Goal: Task Accomplishment & Management: Use online tool/utility

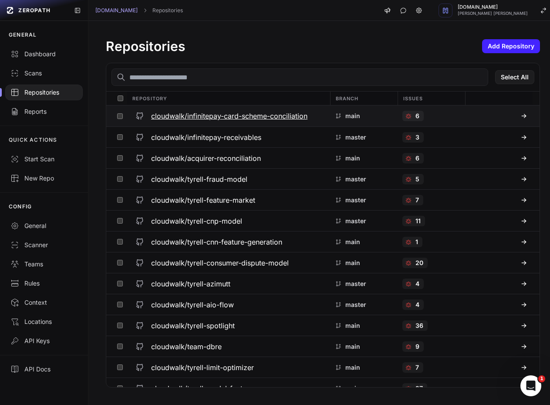
click at [407, 117] on icon at bounding box center [408, 116] width 3 height 3
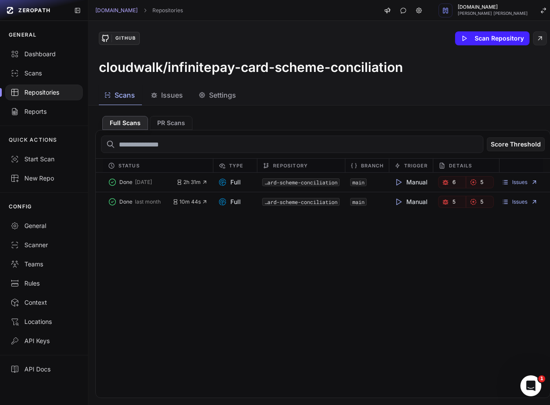
click at [178, 98] on span "Issues" at bounding box center [172, 95] width 22 height 10
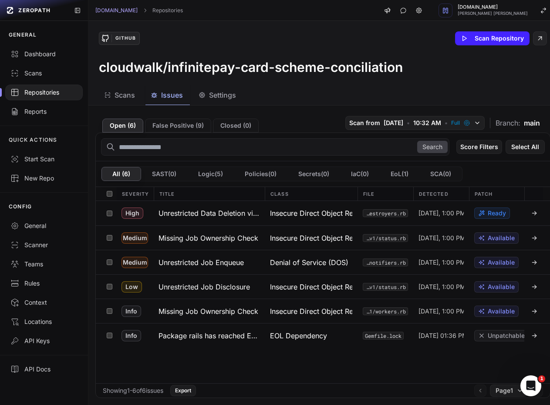
click at [344, 39] on div "GitHub Scan Repository" at bounding box center [323, 38] width 448 height 14
click at [243, 69] on h3 "cloudwalk/infinitepay-card-scheme-conciliation" at bounding box center [251, 67] width 304 height 16
click at [23, 51] on div "Dashboard" at bounding box center [43, 54] width 67 height 9
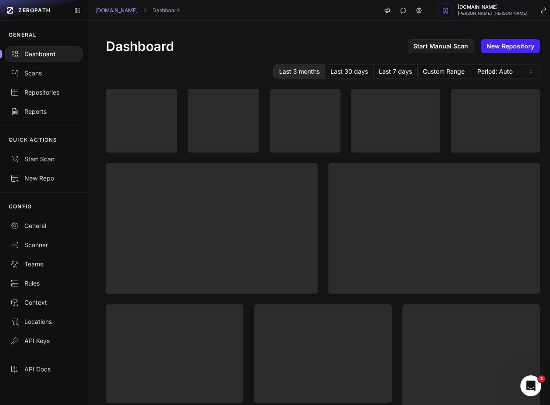
click at [146, 73] on div "Last 3 months Last 30 days Last 7 days Custom Range Period: Auto" at bounding box center [323, 71] width 434 height 14
click at [58, 90] on div "Repositories" at bounding box center [43, 92] width 67 height 9
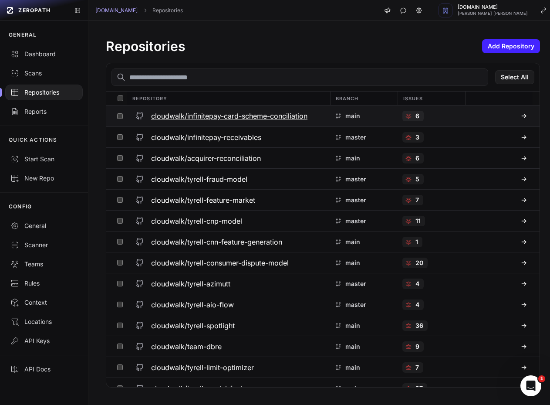
click at [405, 117] on div "6" at bounding box center [413, 116] width 21 height 10
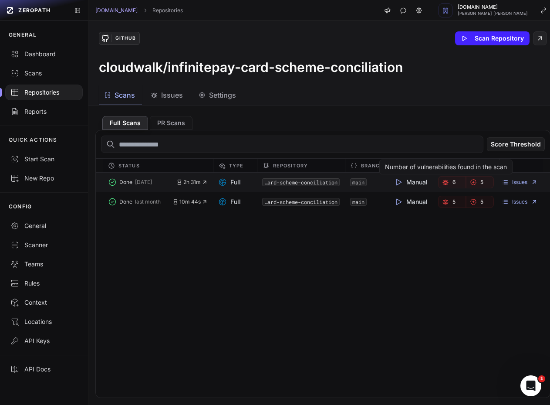
click at [444, 183] on icon "button" at bounding box center [445, 182] width 7 height 7
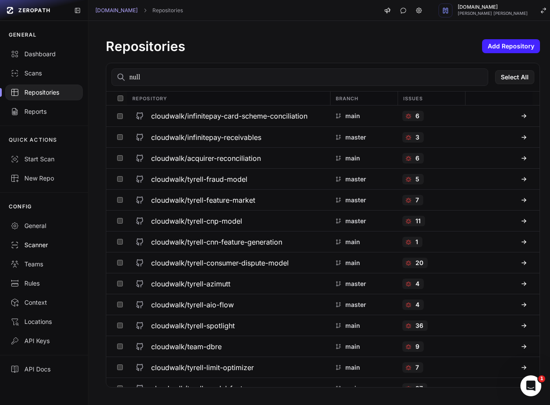
click at [54, 240] on link "Scanner" at bounding box center [44, 244] width 88 height 19
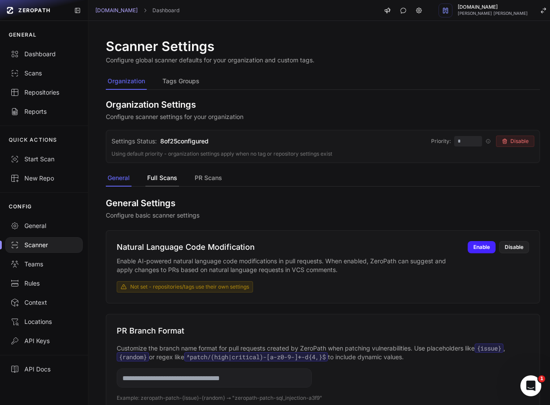
click at [148, 180] on button "Full Scans" at bounding box center [163, 178] width 34 height 17
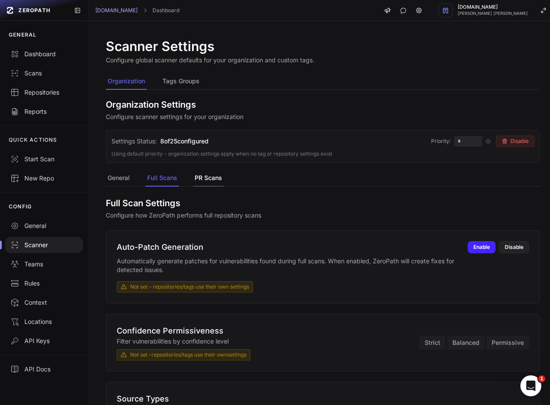
click at [208, 175] on button "PR Scans" at bounding box center [208, 178] width 31 height 17
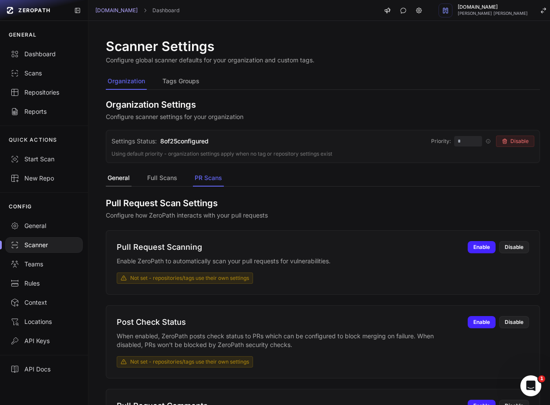
click at [119, 177] on button "General" at bounding box center [119, 178] width 26 height 17
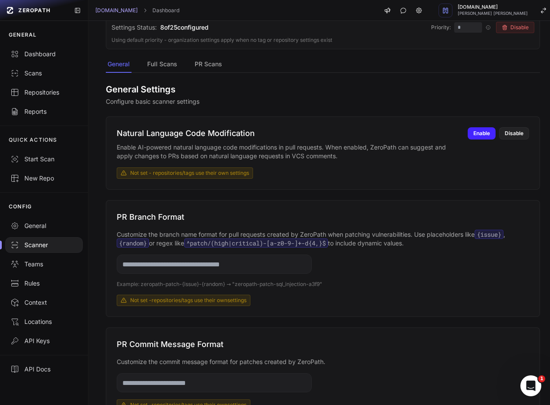
scroll to position [27, 0]
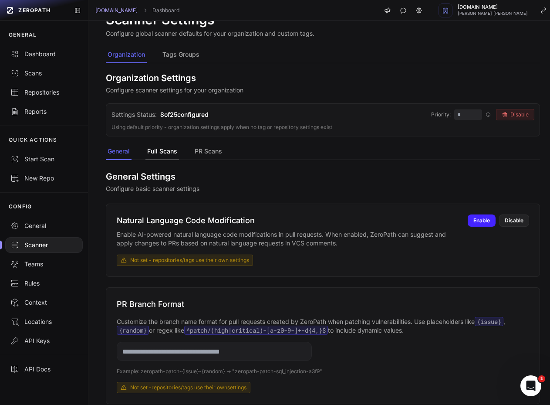
click at [165, 153] on button "Full Scans" at bounding box center [163, 151] width 34 height 17
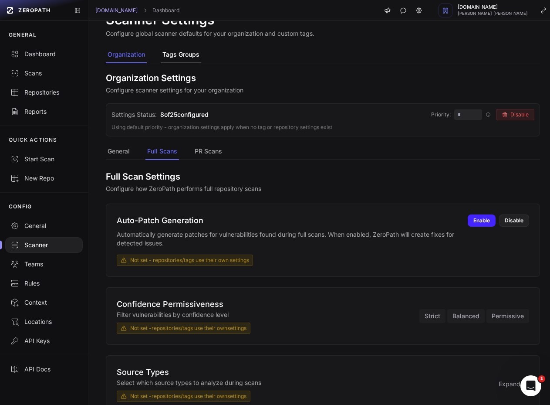
click at [186, 56] on button "Tags Groups" at bounding box center [181, 55] width 41 height 17
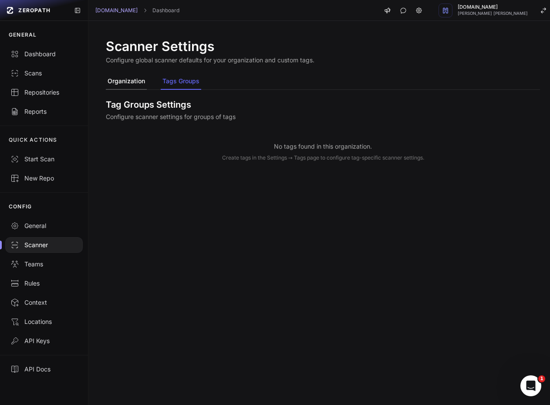
click at [136, 82] on button "Organization" at bounding box center [126, 81] width 41 height 17
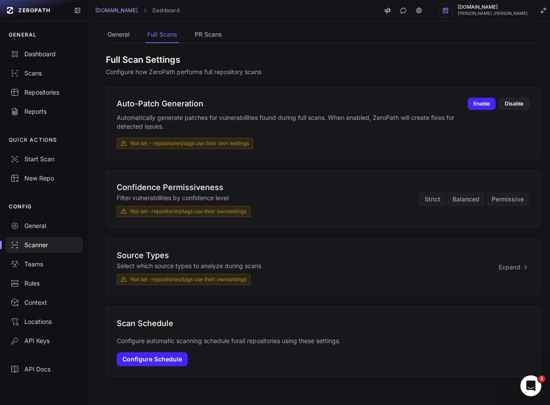
scroll to position [7, 0]
click at [165, 352] on button "Configure Schedule" at bounding box center [152, 359] width 71 height 14
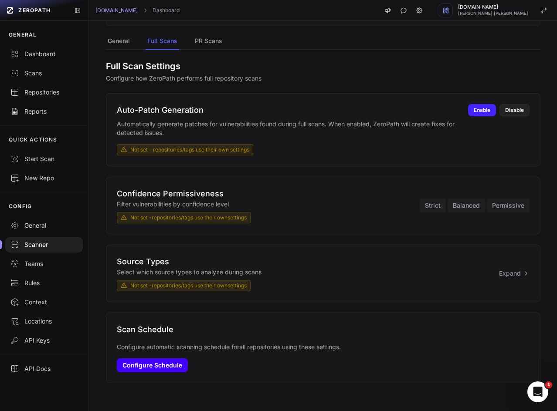
scroll to position [137, 0]
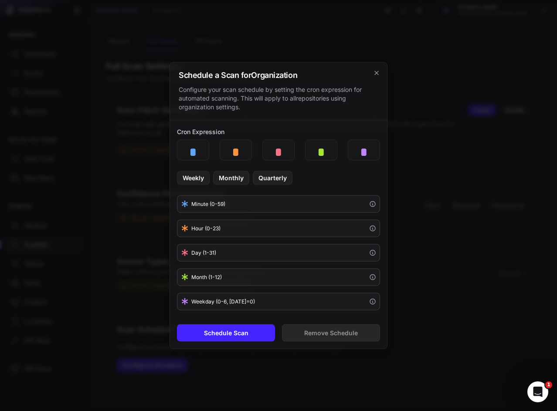
click at [375, 69] on div "Schedule a Scan for Organization Configure your scan schedule by setting the cr…" at bounding box center [278, 92] width 217 height 58
click at [373, 68] on div "Schedule a Scan for Organization Configure your scan schedule by setting the cr…" at bounding box center [278, 92] width 217 height 58
click at [373, 73] on icon "cross 2," at bounding box center [376, 73] width 7 height 7
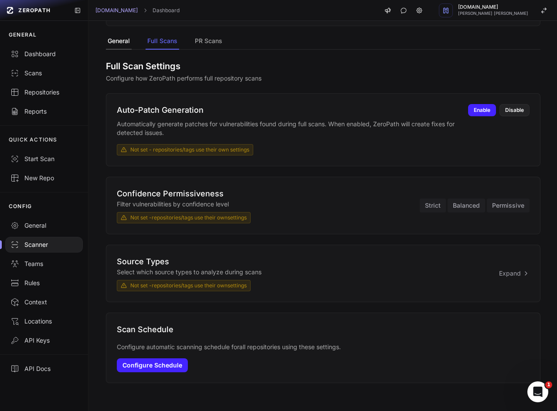
click at [132, 41] on button "General" at bounding box center [119, 41] width 26 height 17
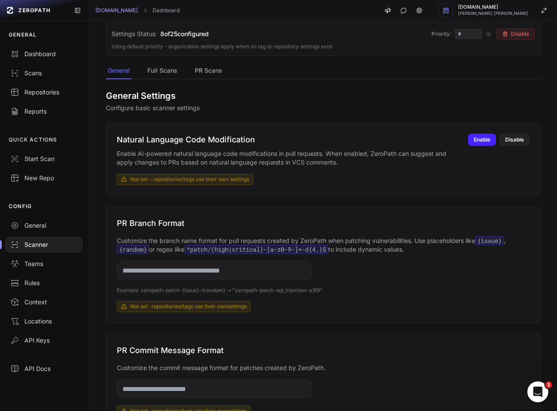
scroll to position [20, 0]
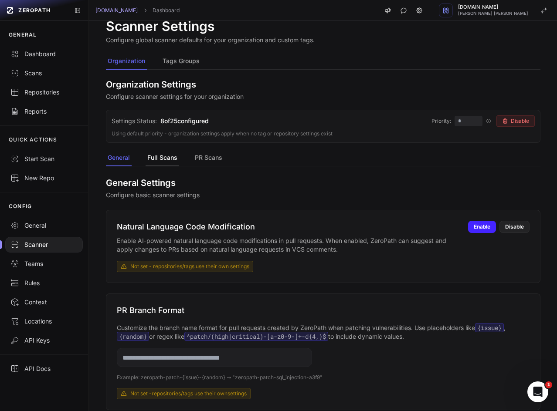
click at [156, 152] on button "Full Scans" at bounding box center [163, 158] width 34 height 17
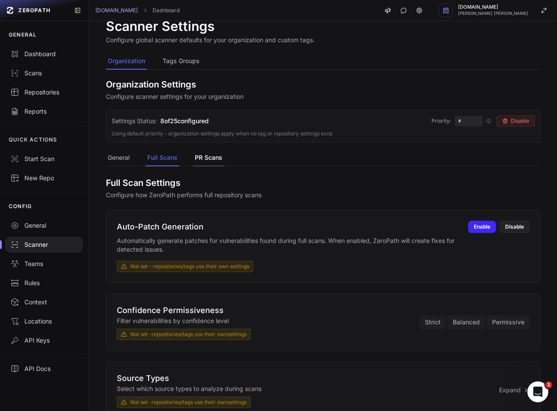
click at [197, 153] on button "PR Scans" at bounding box center [208, 158] width 31 height 17
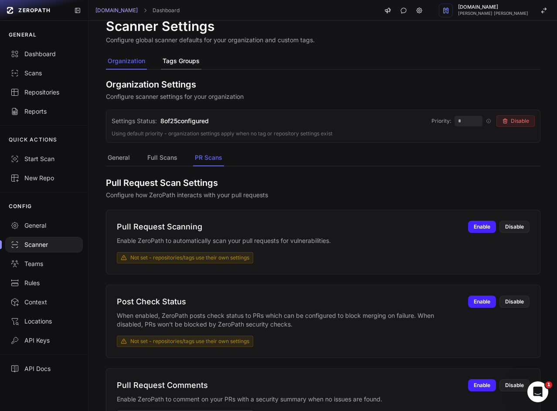
click at [180, 67] on button "Tags Groups" at bounding box center [181, 61] width 41 height 17
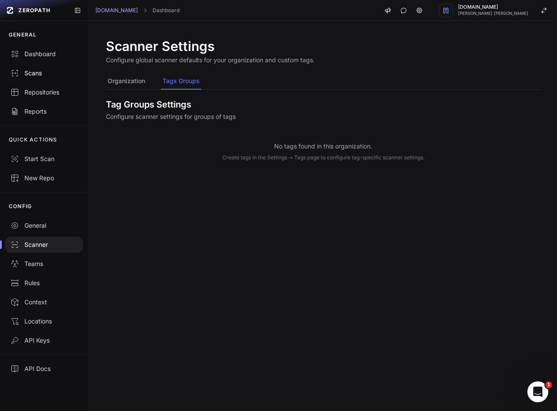
drag, startPoint x: 47, startPoint y: 92, endPoint x: 65, endPoint y: 76, distance: 24.1
click at [47, 92] on div "Repositories" at bounding box center [43, 92] width 67 height 9
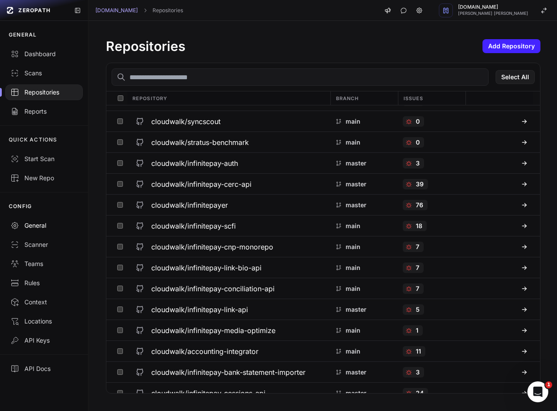
scroll to position [1830, 0]
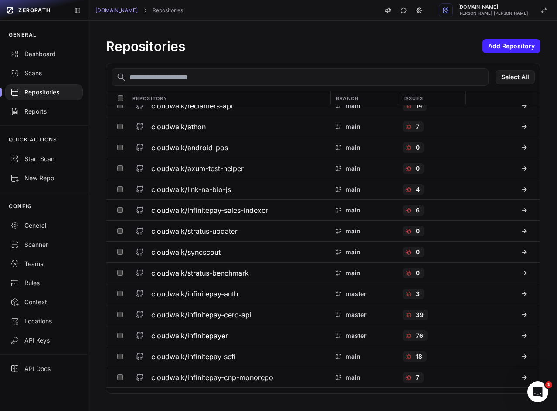
click at [335, 48] on div "Repositories Add Repository" at bounding box center [323, 46] width 434 height 16
click at [281, 45] on div "Repositories Add Repository" at bounding box center [323, 46] width 434 height 16
click at [255, 38] on div "Repositories Add Repository" at bounding box center [323, 46] width 434 height 16
click at [413, 125] on div "7" at bounding box center [413, 127] width 21 height 10
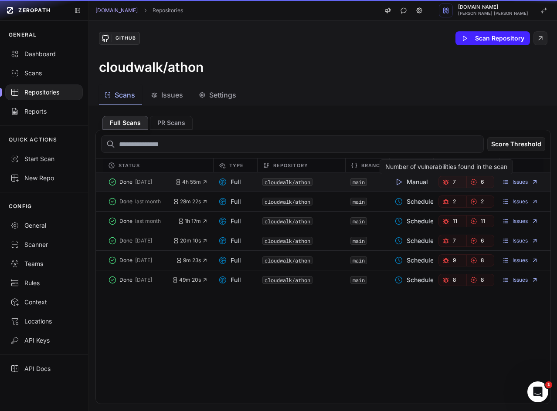
click at [447, 180] on link "7" at bounding box center [452, 182] width 28 height 12
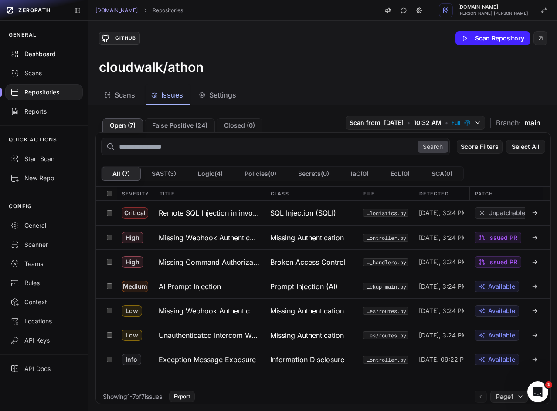
click at [46, 54] on div "Dashboard" at bounding box center [43, 54] width 67 height 9
